Goal: Task Accomplishment & Management: Manage account settings

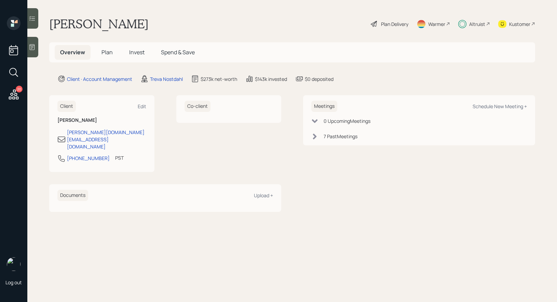
click at [105, 51] on span "Plan" at bounding box center [106, 53] width 11 height 8
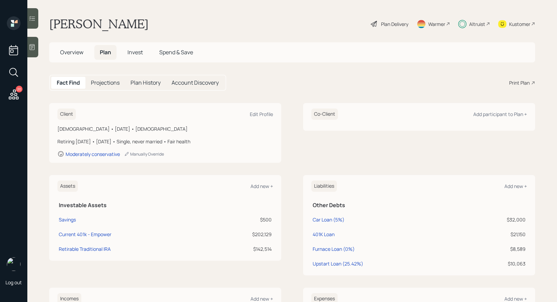
click at [135, 54] on span "Invest" at bounding box center [134, 53] width 15 height 8
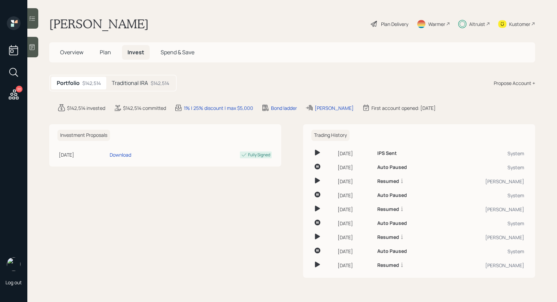
click at [140, 82] on h5 "Traditional IRA" at bounding box center [130, 83] width 36 height 6
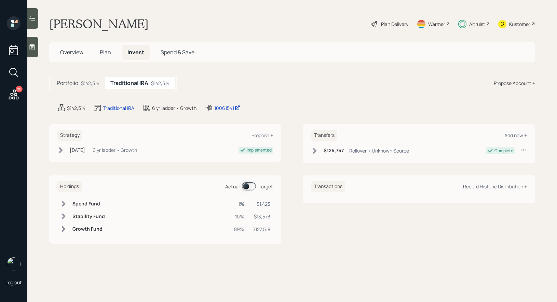
click at [81, 81] on div "$142,514" at bounding box center [90, 83] width 18 height 7
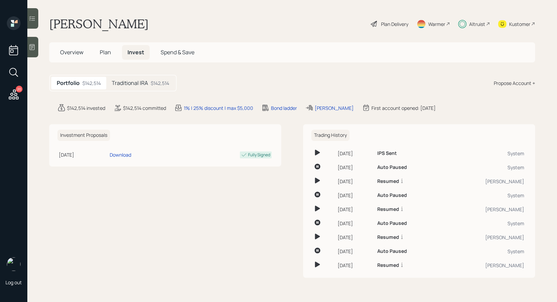
click at [105, 52] on span "Plan" at bounding box center [105, 53] width 11 height 8
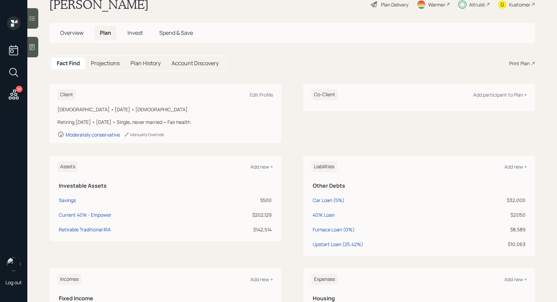
scroll to position [21, 0]
